Goal: Information Seeking & Learning: Find specific page/section

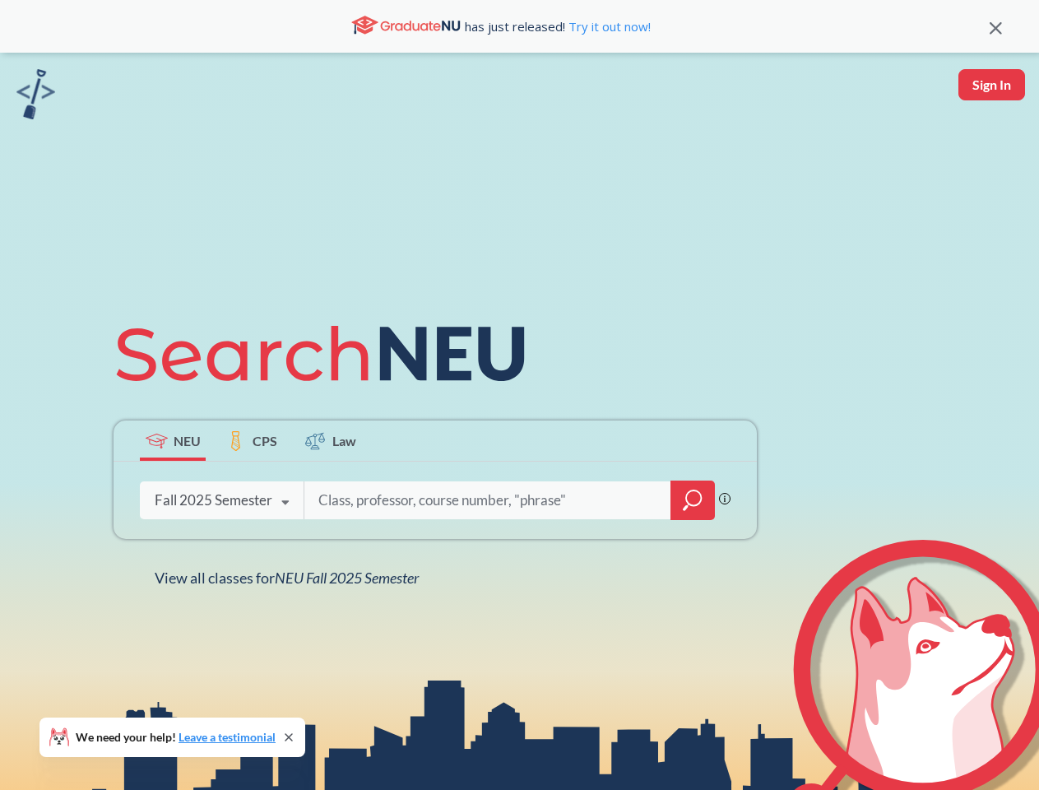
click at [519, 395] on icon at bounding box center [328, 354] width 429 height 92
click at [995, 26] on icon at bounding box center [996, 28] width 12 height 12
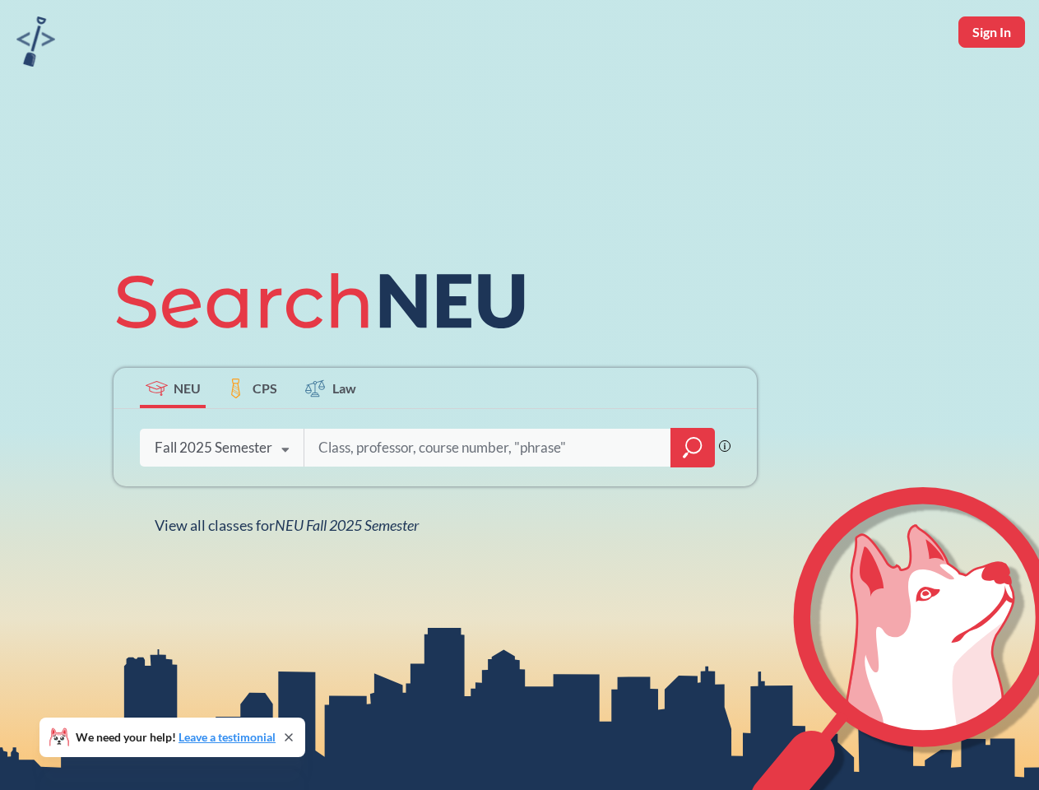
click at [991, 85] on div "NEU CPS Law Phrase search guarantees the exact search appears in the results. E…" at bounding box center [519, 395] width 1039 height 790
click at [173, 440] on div "Fall 2025 Semester" at bounding box center [214, 447] width 118 height 18
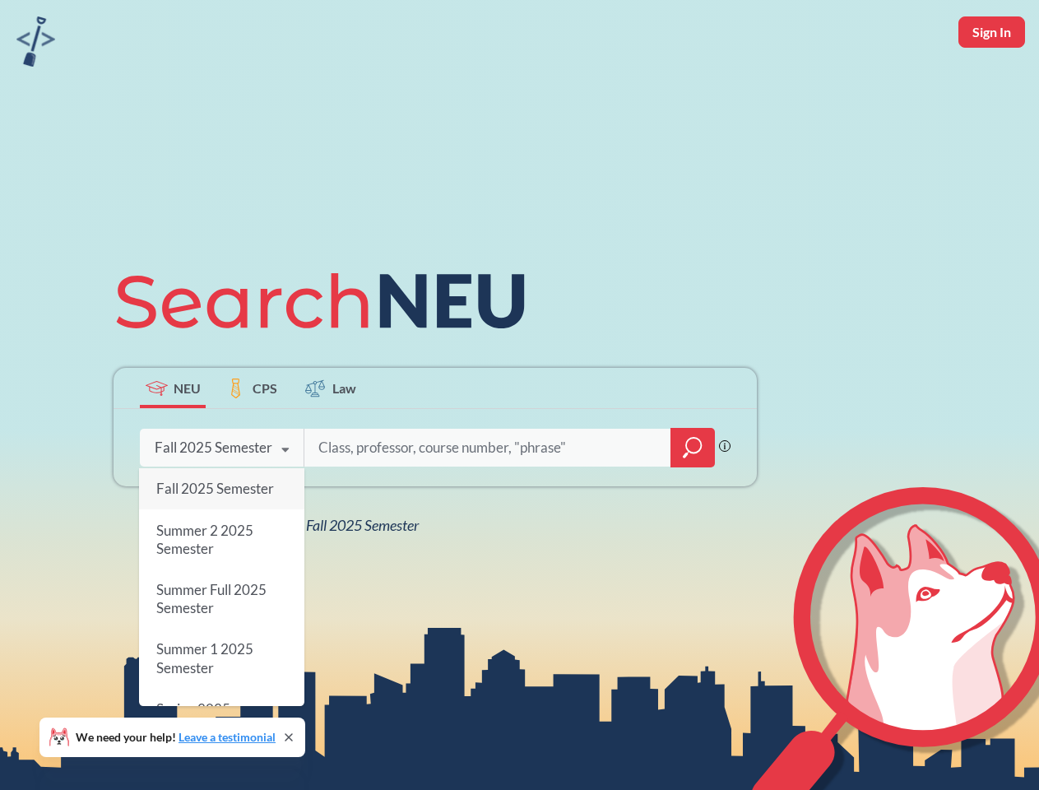
click at [252, 440] on div "Fall 2025 Semester" at bounding box center [214, 447] width 118 height 18
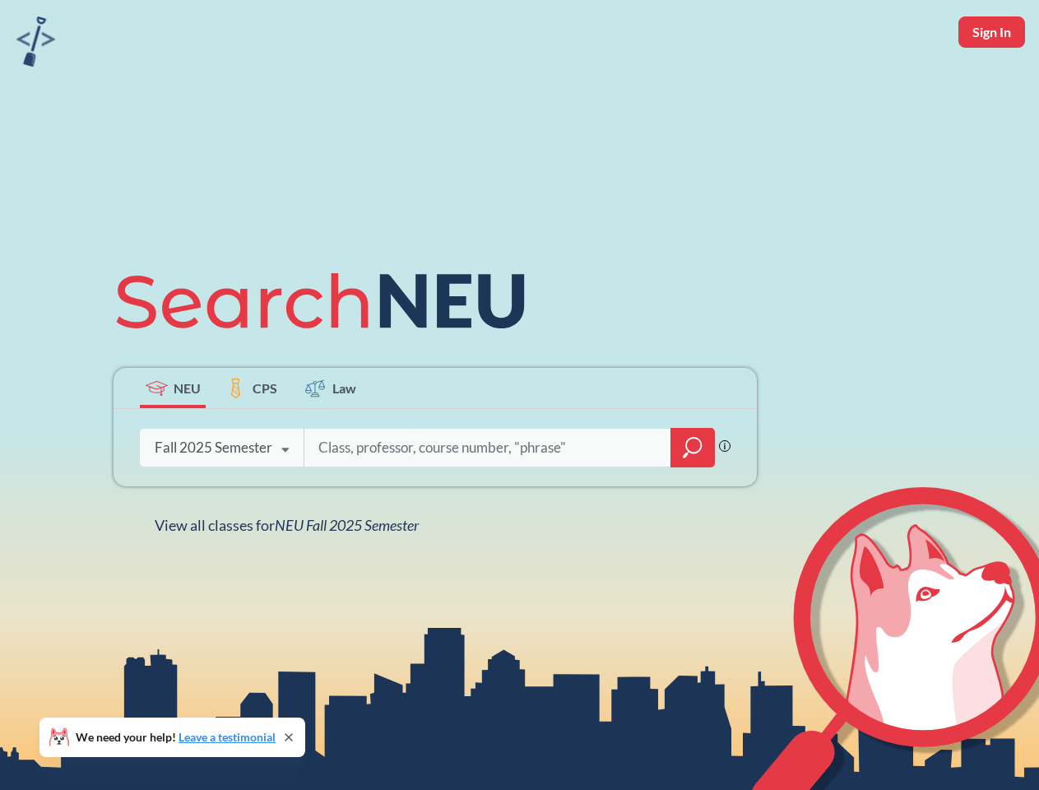
click at [331, 440] on input "search" at bounding box center [488, 447] width 342 height 35
click at [693, 500] on div "NEU CPS Law Phrase search guarantees the exact search appears in the results. E…" at bounding box center [435, 395] width 663 height 280
click at [221, 500] on div "NEU CPS Law Phrase search guarantees the exact search appears in the results. E…" at bounding box center [435, 395] width 663 height 280
click at [285, 503] on div "NEU CPS Law Phrase search guarantees the exact search appears in the results. E…" at bounding box center [435, 395] width 663 height 280
click at [290, 577] on div "NEU CPS Law Phrase search guarantees the exact search appears in the results. E…" at bounding box center [519, 395] width 1039 height 790
